Goal: Transaction & Acquisition: Purchase product/service

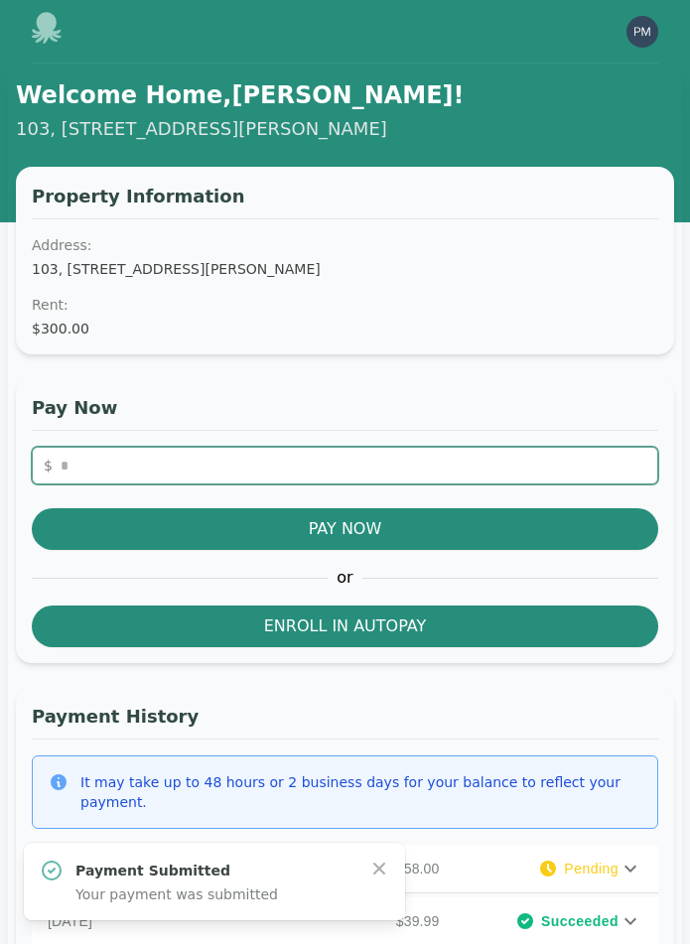
click at [328, 470] on input "number" at bounding box center [345, 465] width 626 height 38
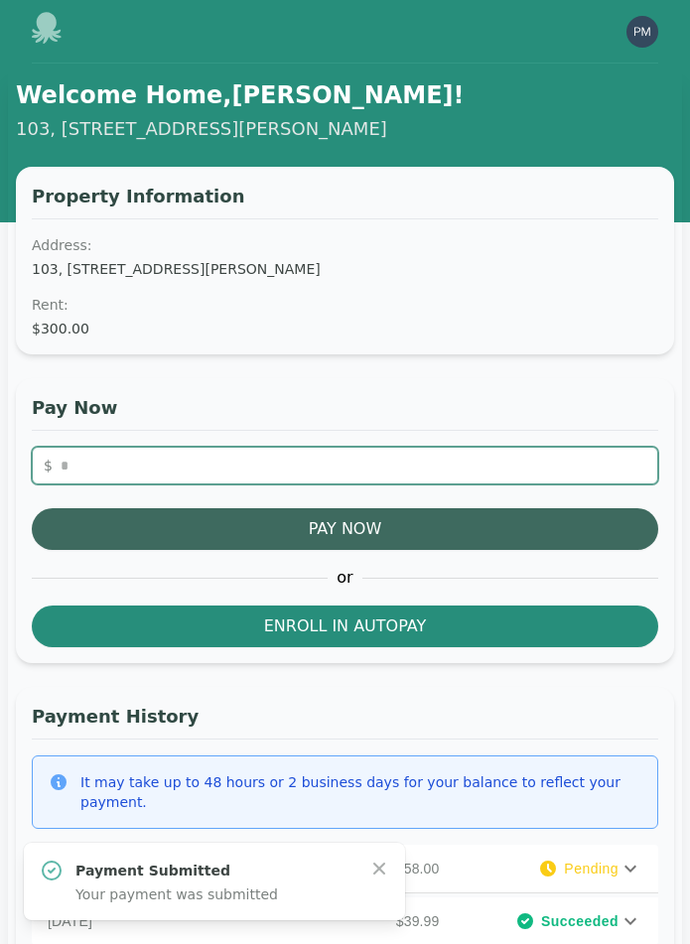
type input "**"
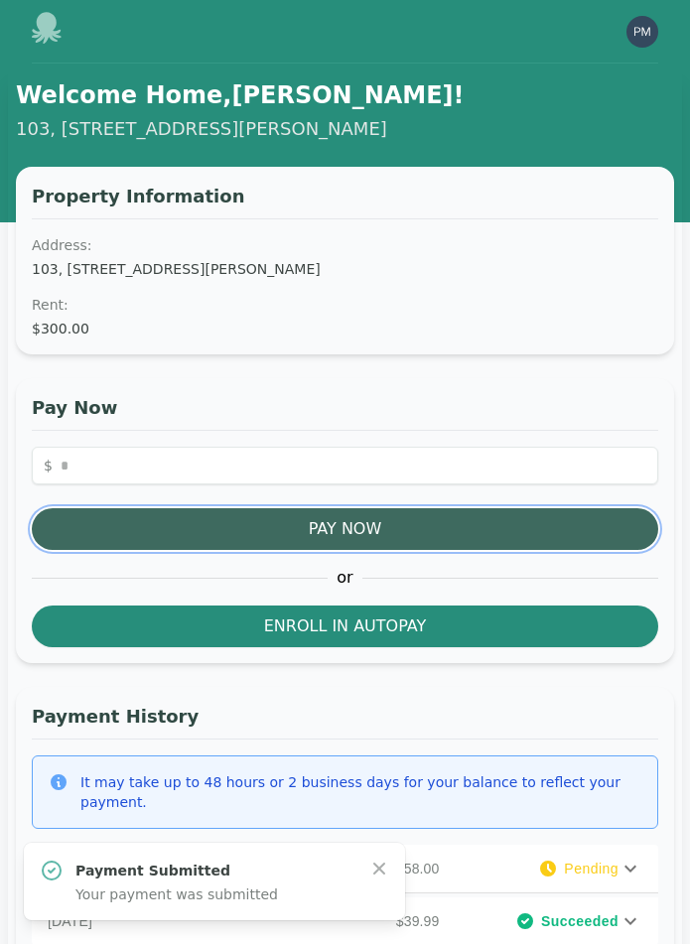
click at [342, 528] on button "Pay Now" at bounding box center [345, 529] width 626 height 42
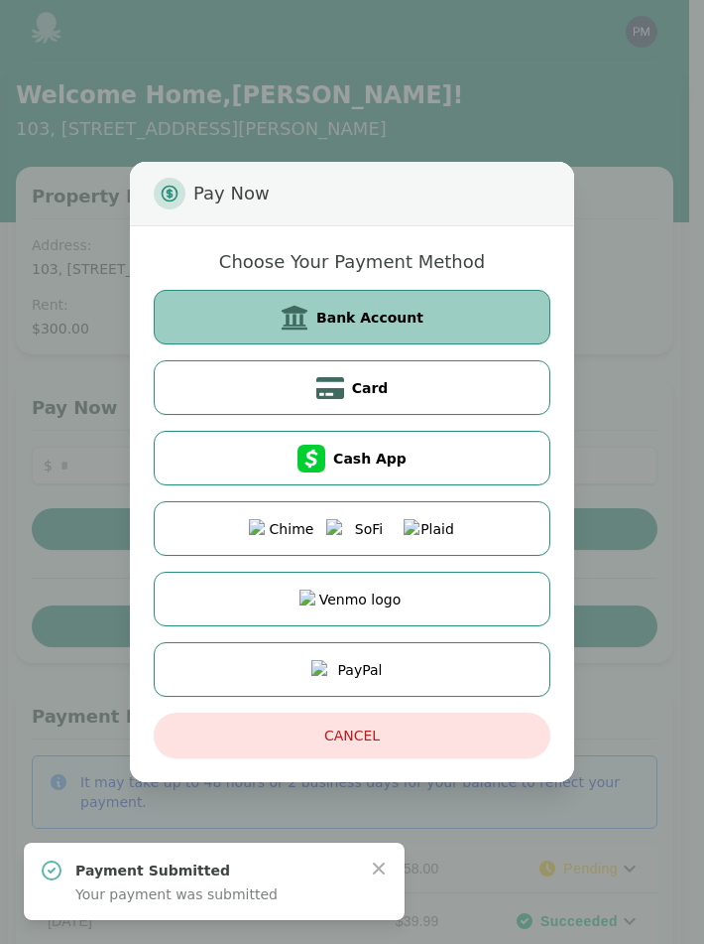
click at [383, 326] on span "Bank Account" at bounding box center [369, 318] width 107 height 20
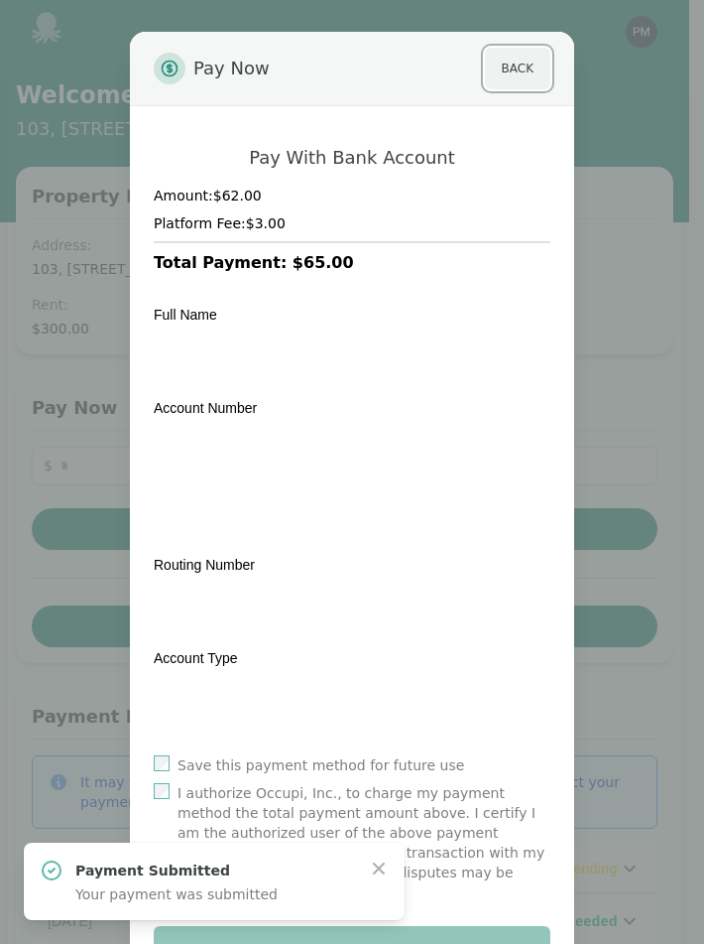
click at [520, 69] on button "Back" at bounding box center [517, 69] width 65 height 42
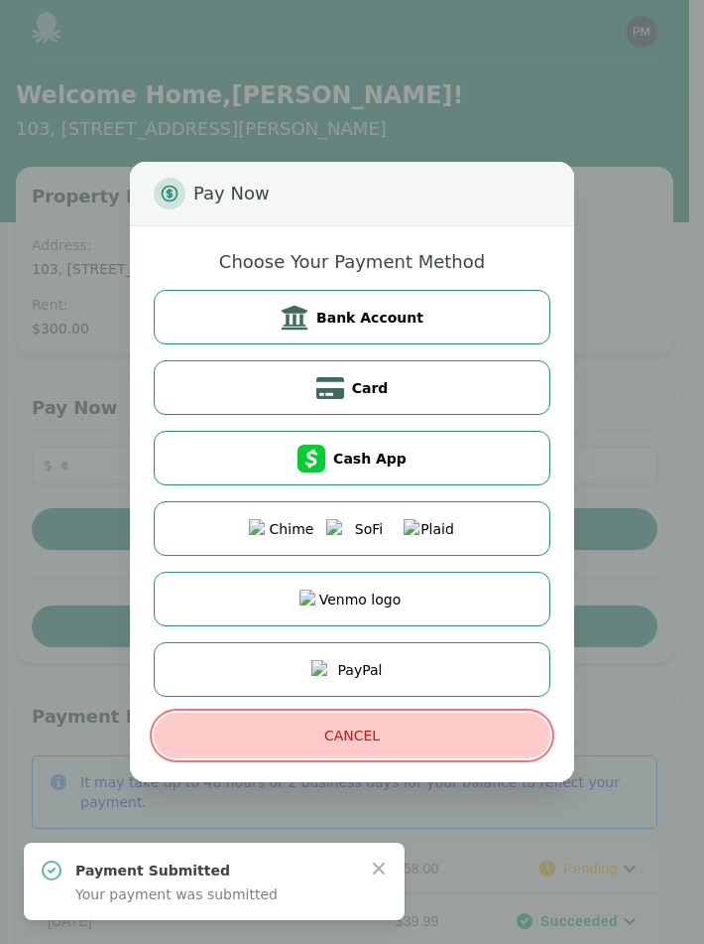
click at [351, 736] on button "Cancel" at bounding box center [352, 735] width 397 height 46
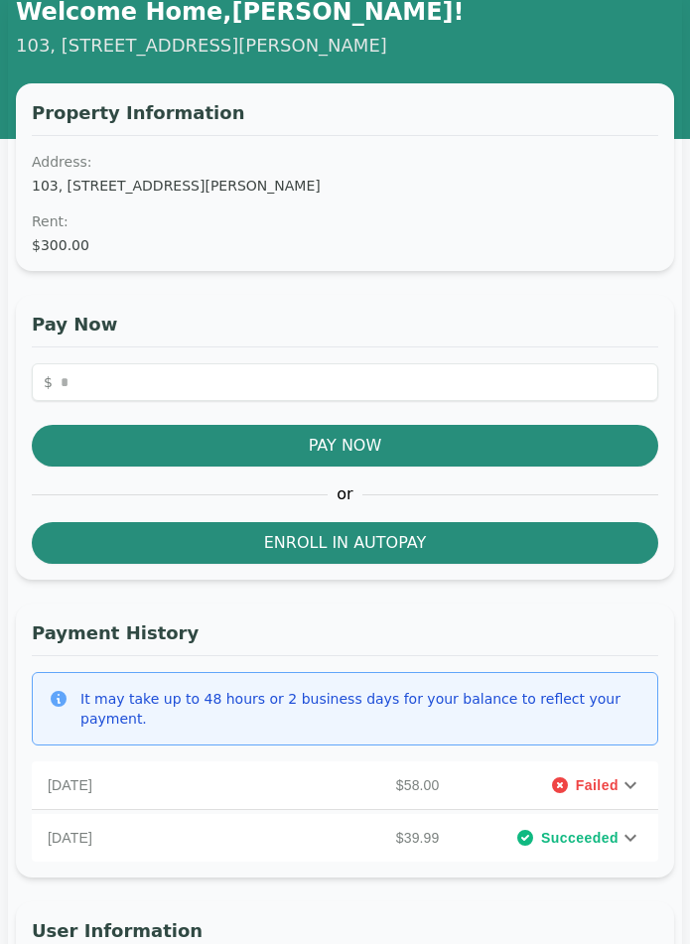
scroll to position [143, 0]
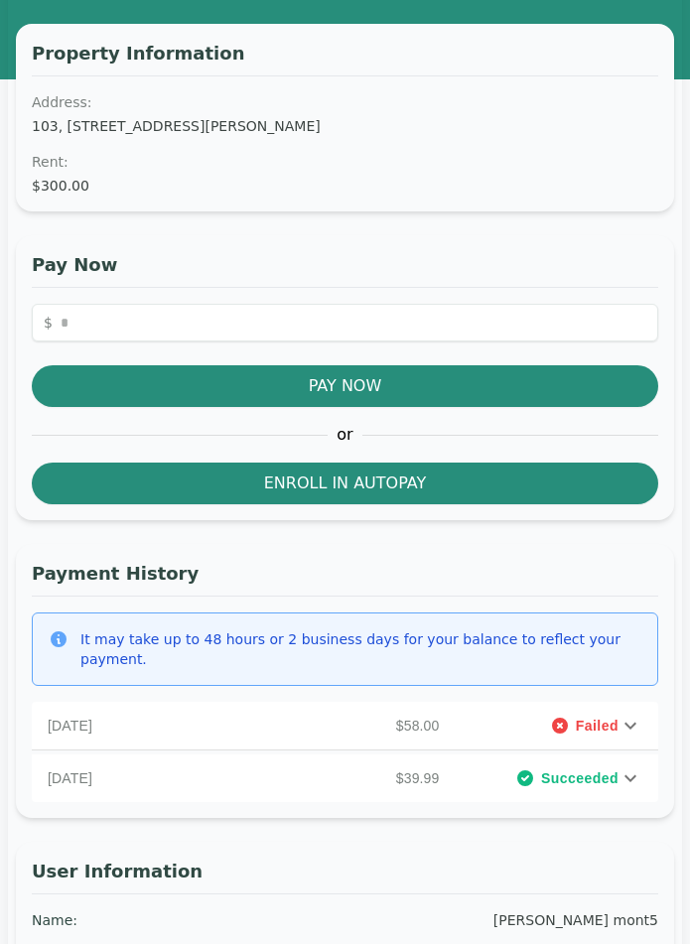
click at [613, 715] on span "Failed" at bounding box center [596, 725] width 43 height 20
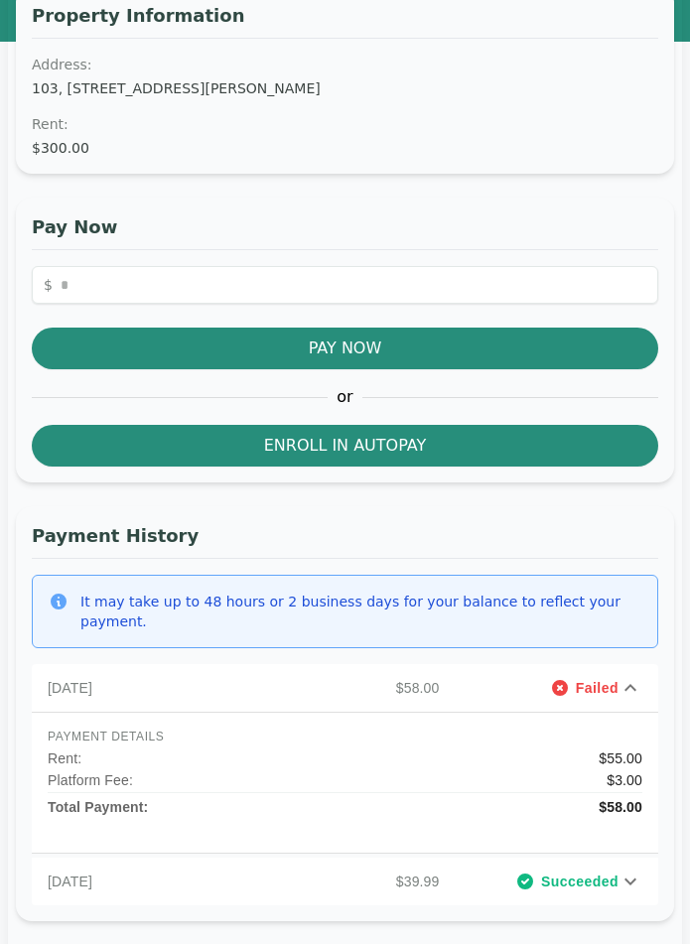
scroll to position [167, 0]
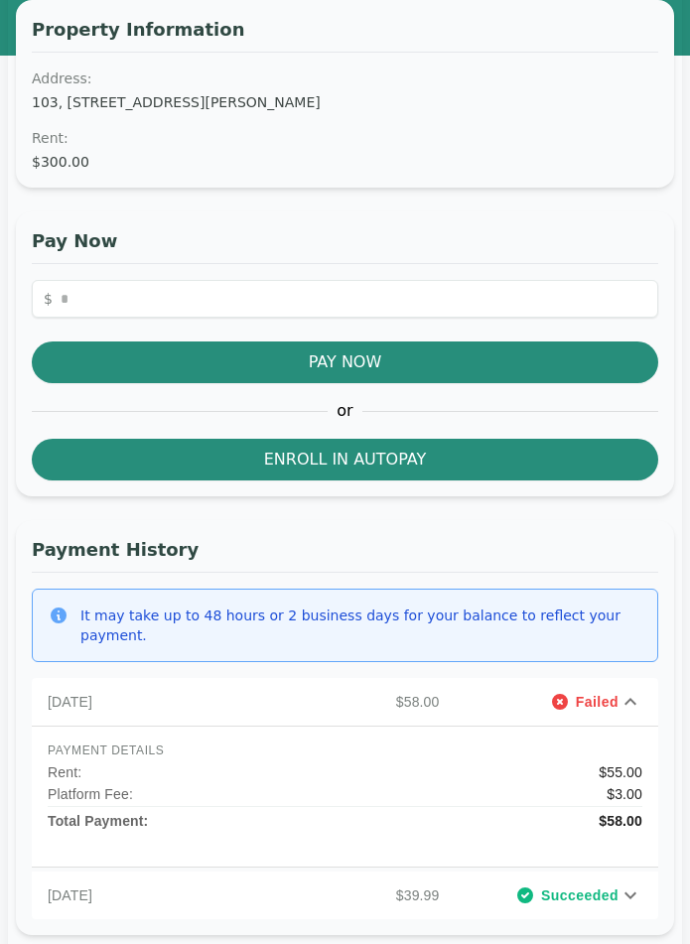
click at [629, 697] on icon at bounding box center [630, 700] width 12 height 7
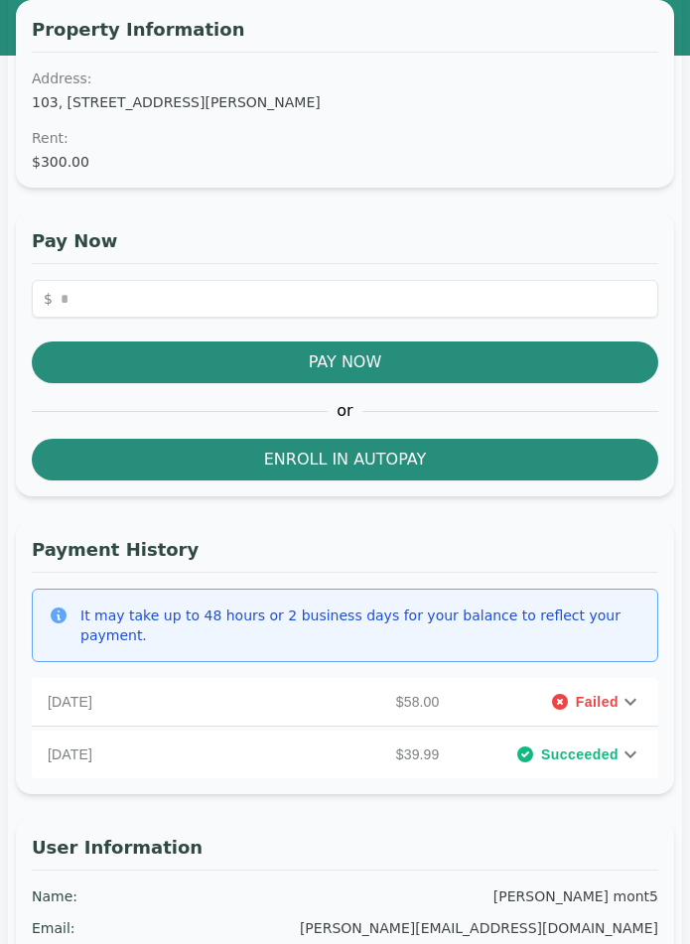
click at [634, 690] on icon at bounding box center [630, 702] width 24 height 24
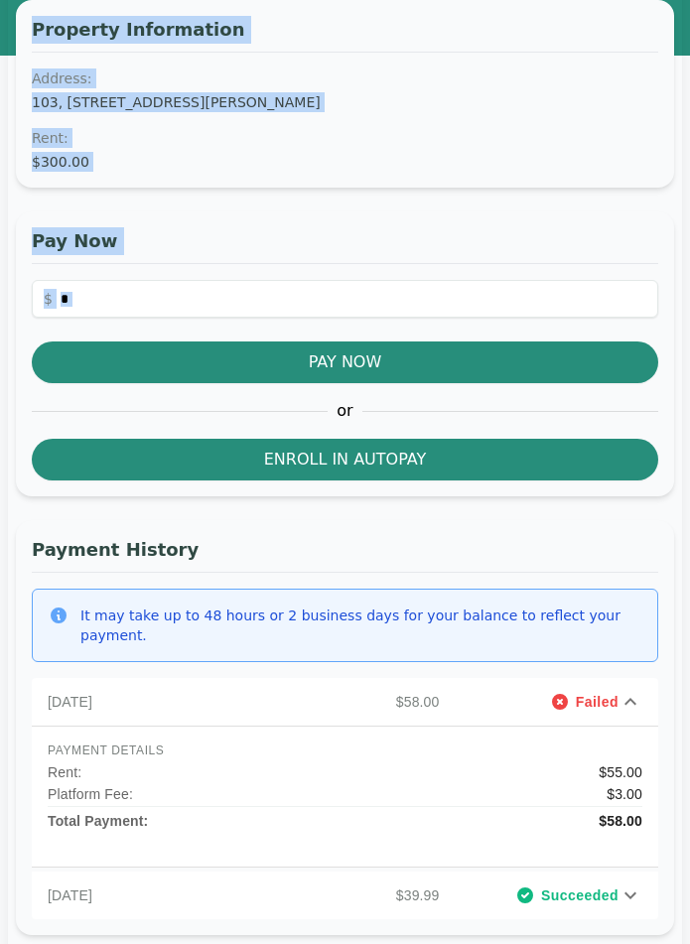
drag, startPoint x: 31, startPoint y: 30, endPoint x: 146, endPoint y: 319, distance: 311.7
click at [146, 319] on div "Property Information Address: 103, 14393 Montgomery Road Lot, Cincinnati, OH 45…" at bounding box center [345, 643] width 658 height 1286
click at [207, 213] on div "Pay Now $ Pay Now or Enroll in Autopay" at bounding box center [345, 353] width 658 height 285
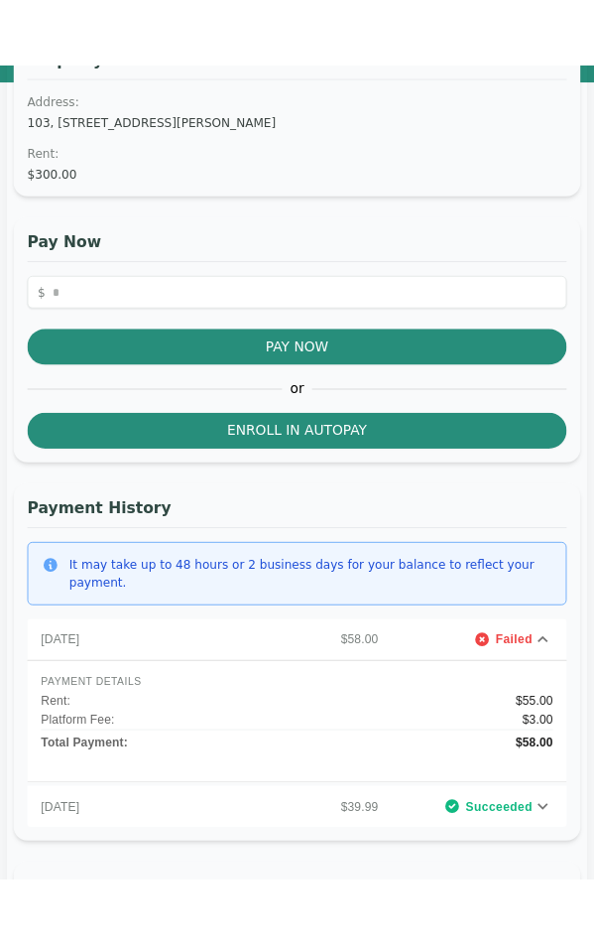
scroll to position [223, 0]
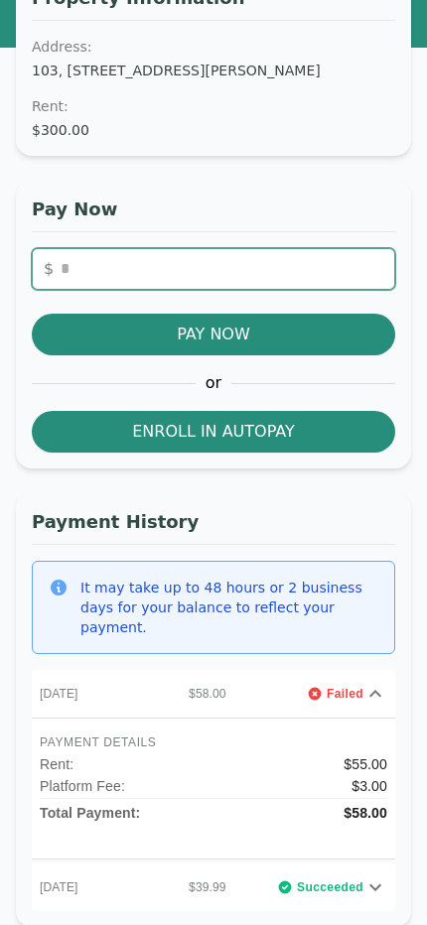
click at [211, 276] on input "number" at bounding box center [213, 269] width 363 height 42
type input "**"
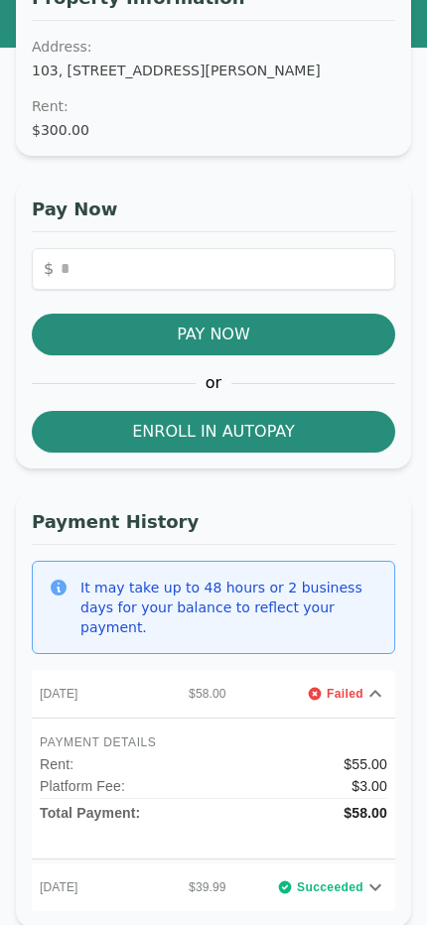
click at [200, 327] on button "Pay Now" at bounding box center [213, 335] width 363 height 42
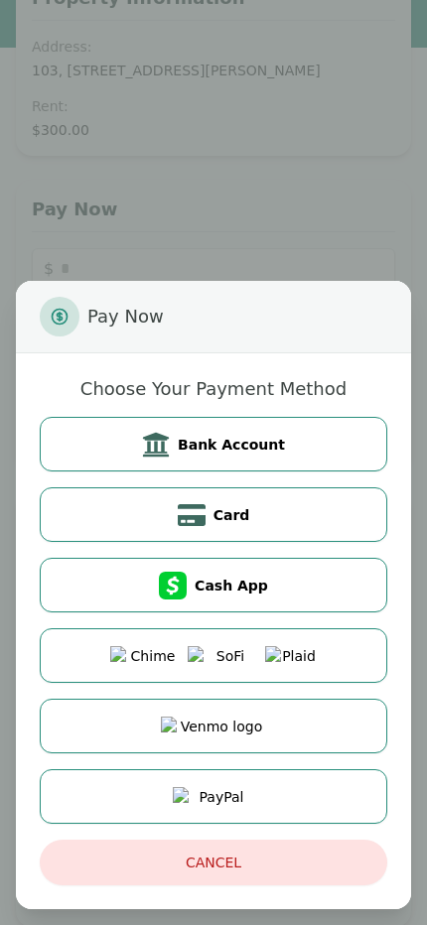
click at [210, 439] on span "Bank Account" at bounding box center [231, 445] width 107 height 20
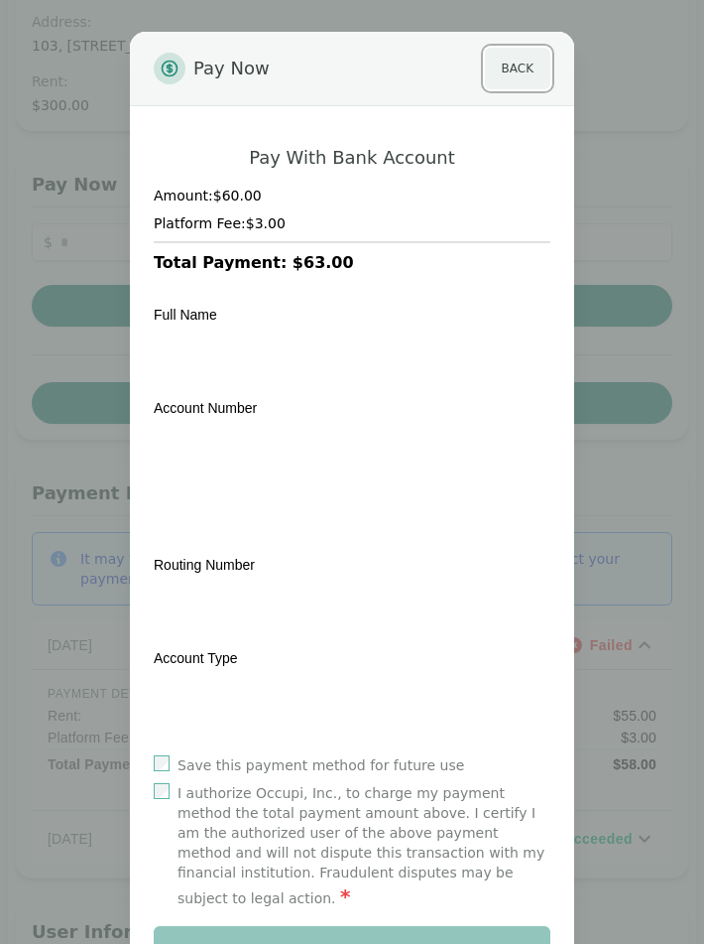
click at [517, 78] on button "Back" at bounding box center [517, 69] width 65 height 42
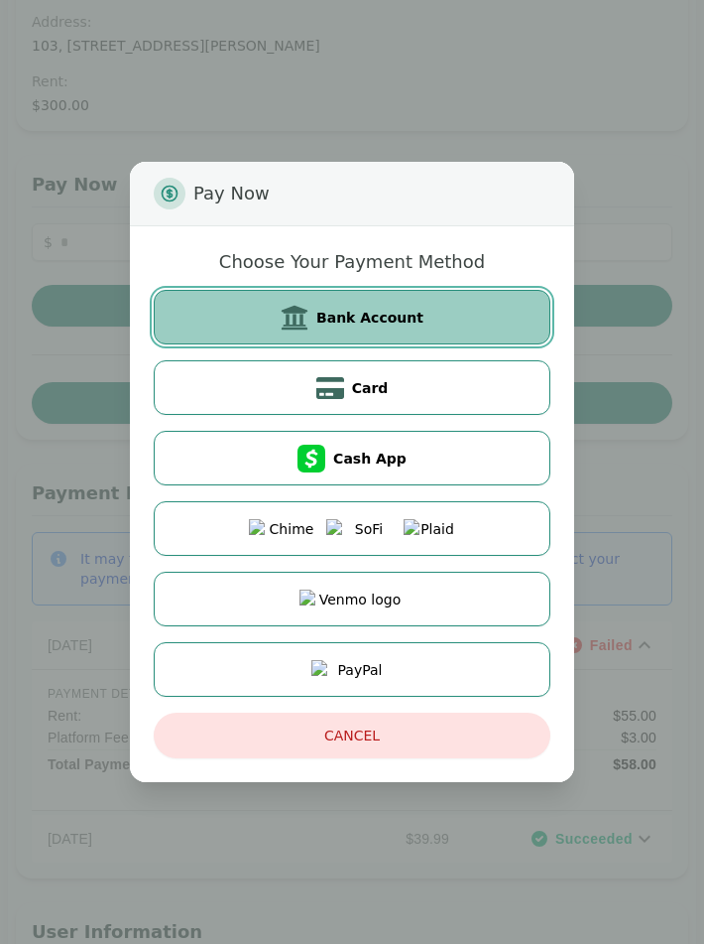
click at [360, 322] on span "Bank Account" at bounding box center [369, 318] width 107 height 20
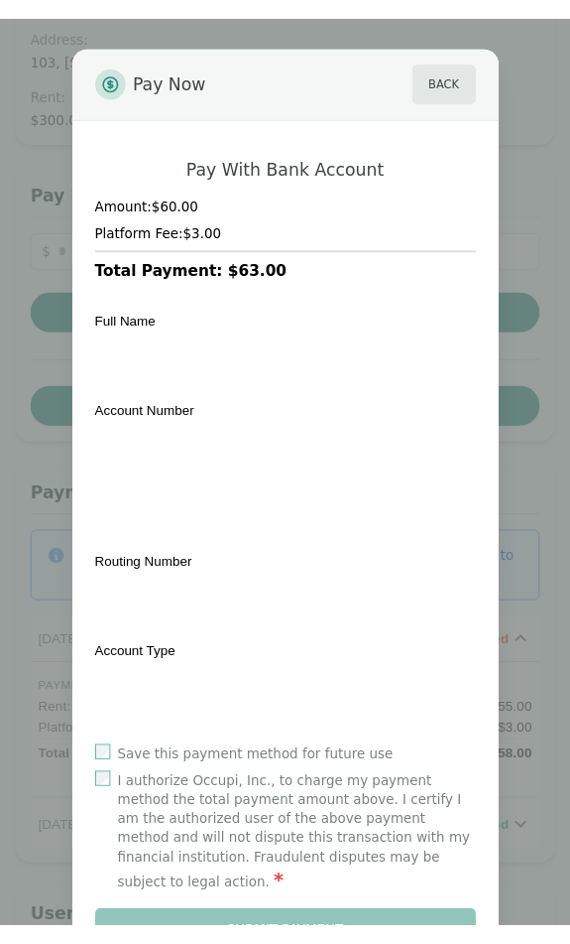
scroll to position [216, 0]
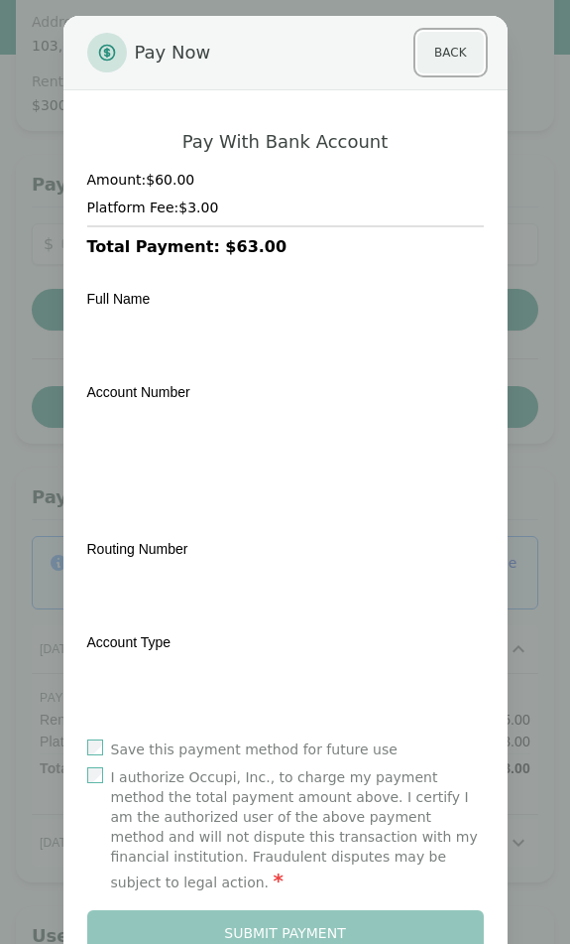
click at [447, 61] on button "Back" at bounding box center [450, 53] width 65 height 42
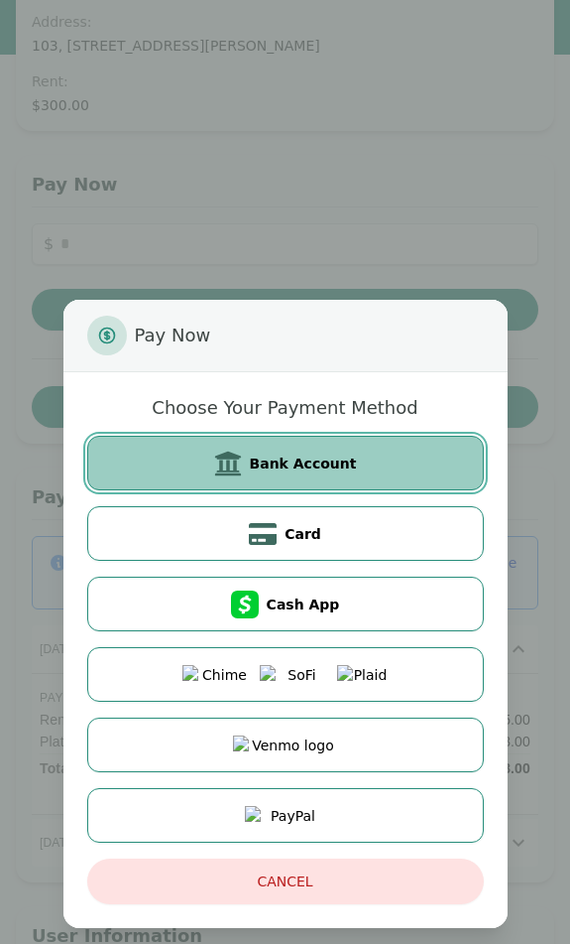
click at [332, 466] on span "Bank Account" at bounding box center [303, 463] width 107 height 20
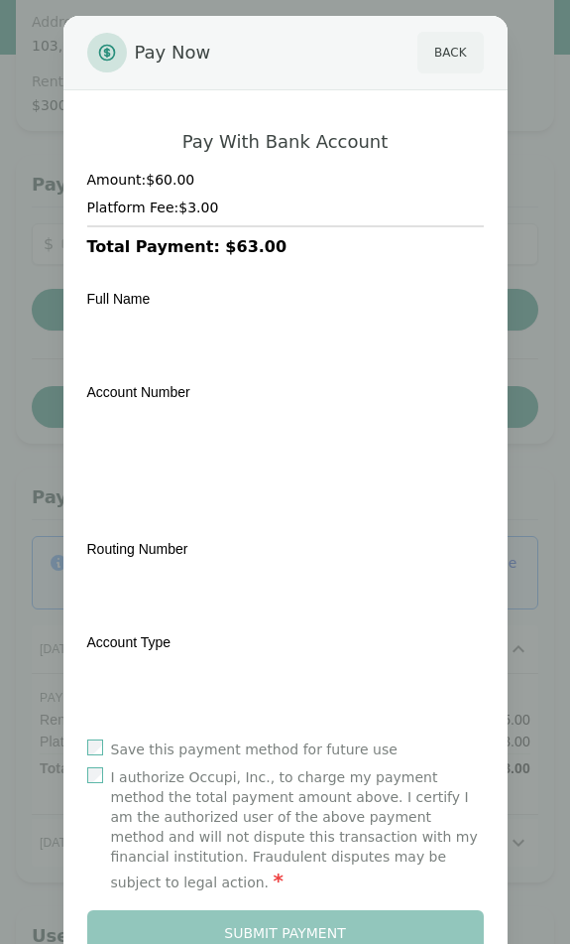
click at [443, 59] on button "Back" at bounding box center [450, 53] width 65 height 42
click at [443, 59] on div "Pay Now Back Pay With Bank Account Amount: $60.00 Platform Fee: $3.00 Total Pay…" at bounding box center [285, 528] width 570 height 1057
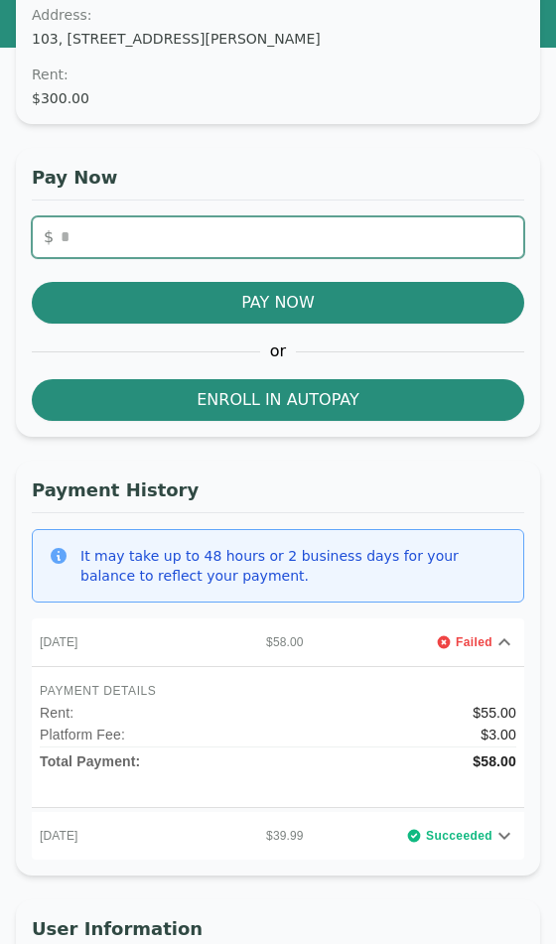
click at [263, 233] on input "number" at bounding box center [278, 237] width 492 height 42
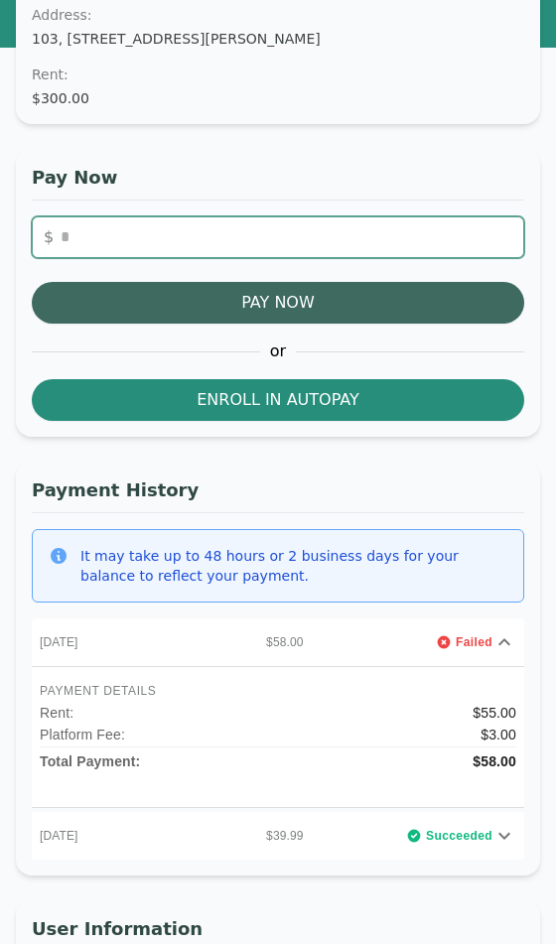
type input "**"
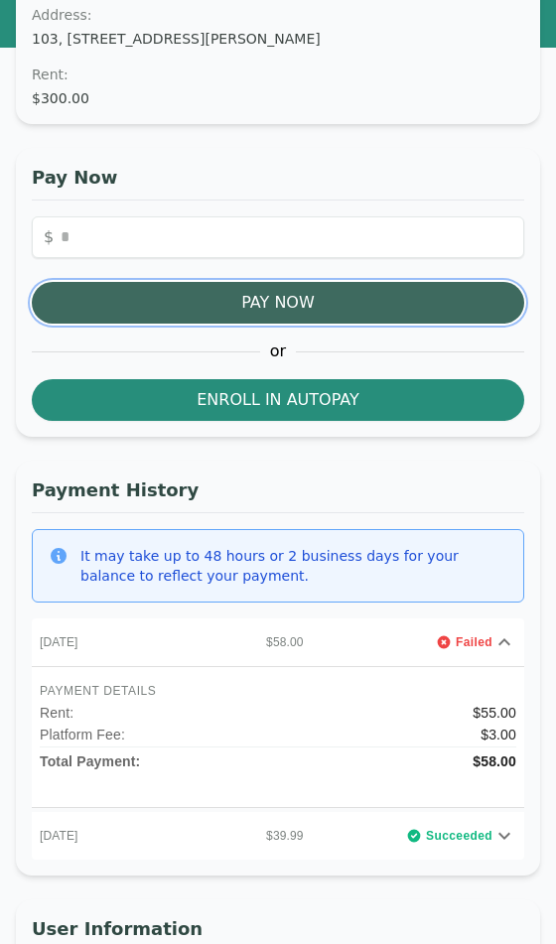
click at [298, 310] on button "Pay Now" at bounding box center [278, 303] width 492 height 42
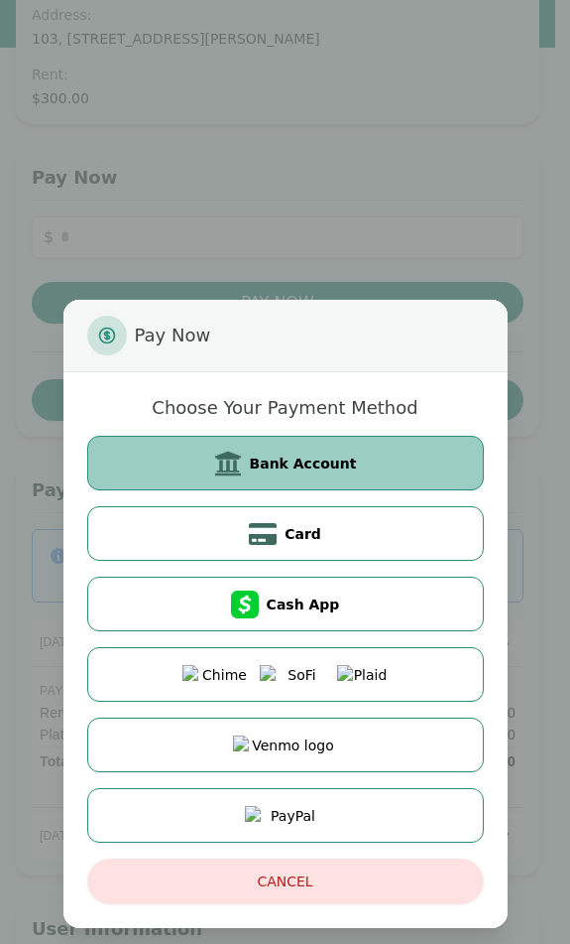
click at [287, 461] on span "Bank Account" at bounding box center [303, 463] width 107 height 20
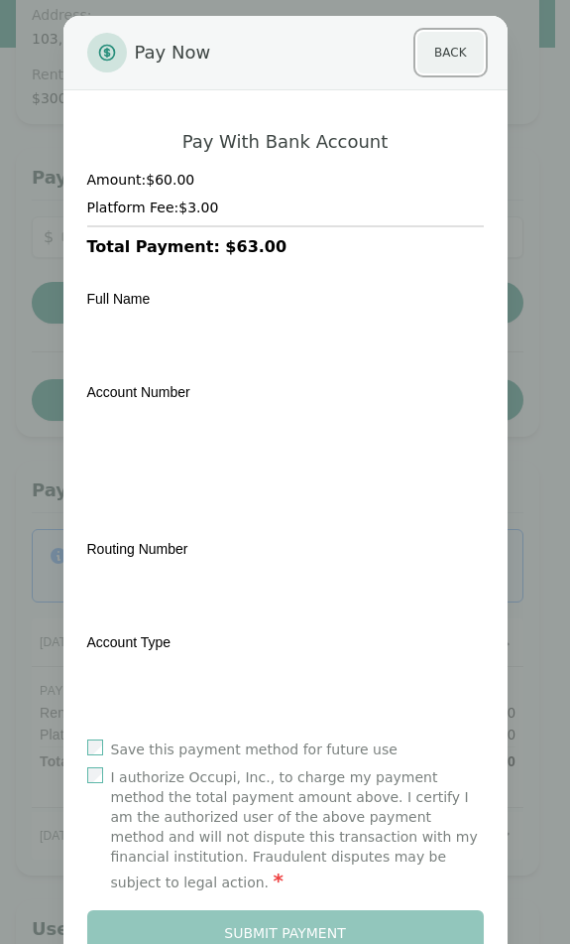
click at [440, 60] on button "Back" at bounding box center [450, 53] width 65 height 42
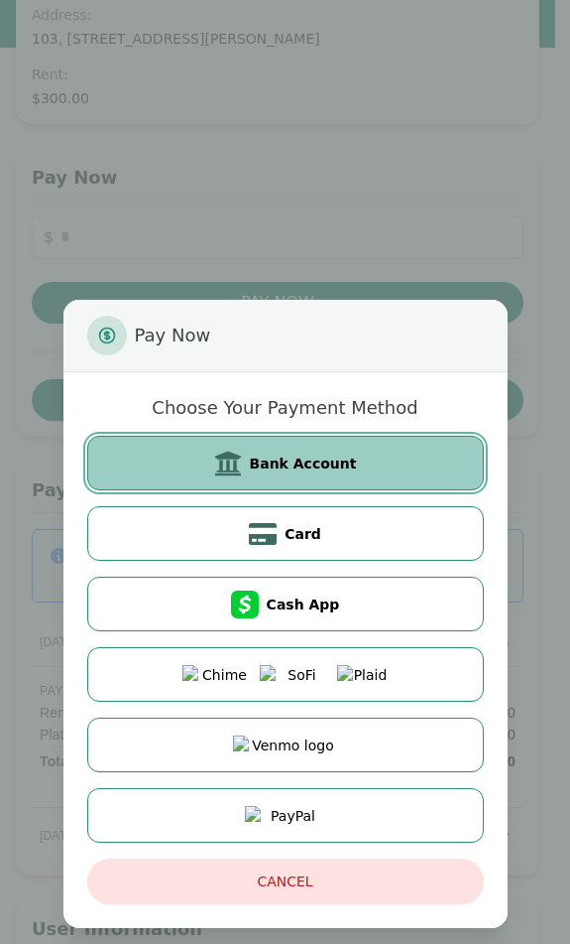
click at [305, 472] on span "Bank Account" at bounding box center [303, 463] width 107 height 20
